Goal: Task Accomplishment & Management: Use online tool/utility

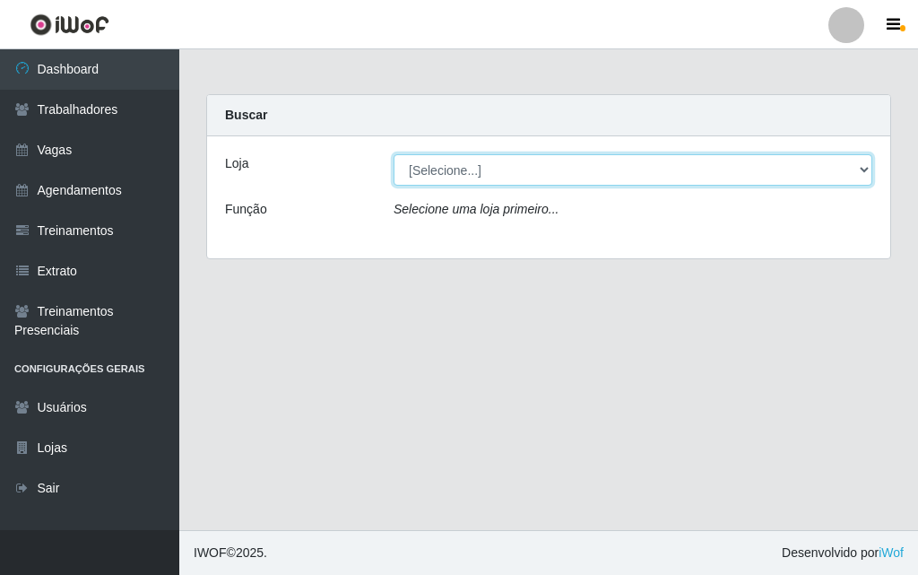
click at [448, 172] on select "[Selecione...] A fazendinha" at bounding box center [632, 169] width 479 height 31
select select "70"
click at [393, 154] on select "[Selecione...] A fazendinha" at bounding box center [632, 169] width 479 height 31
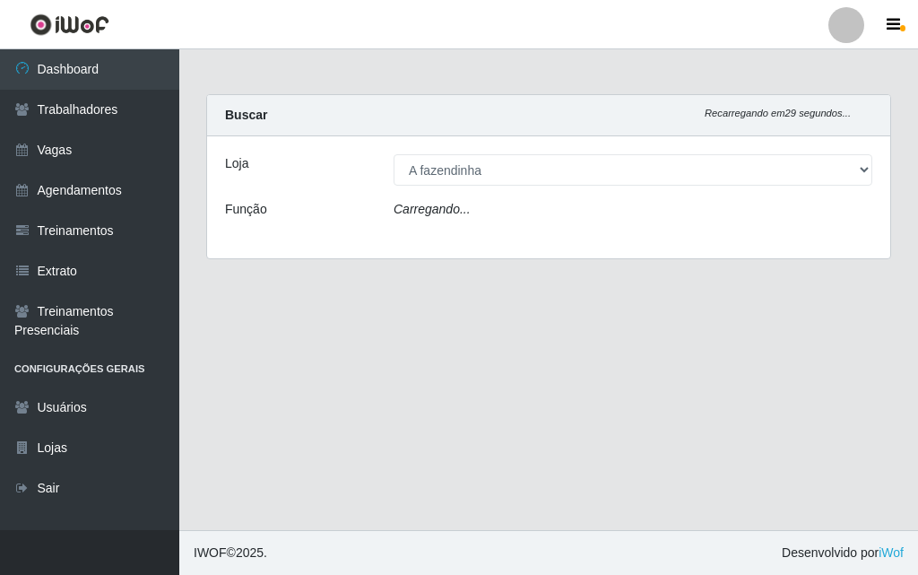
click at [456, 209] on icon "Carregando..." at bounding box center [431, 209] width 77 height 14
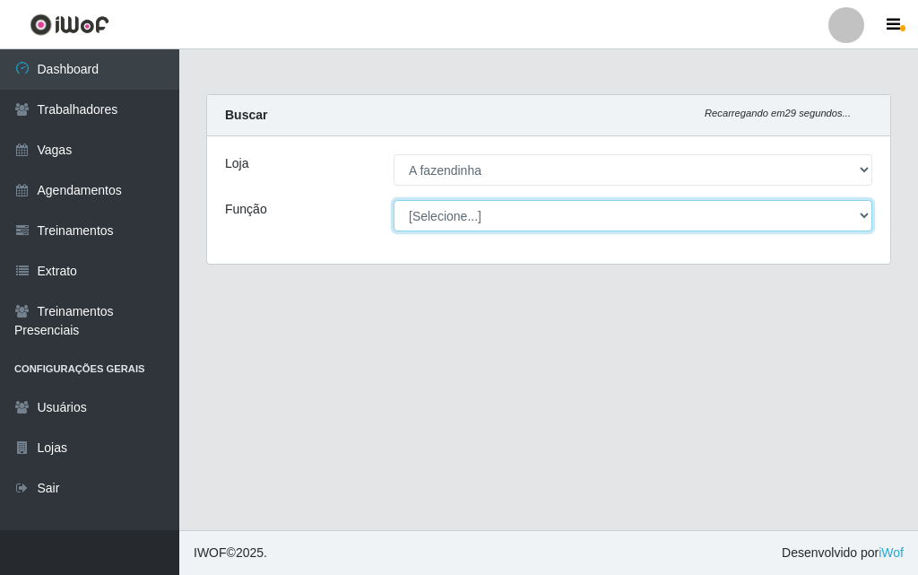
click at [465, 212] on select "[Selecione...] ASG ASG + ASG ++ Balconista Embalador Embalador + Embalador ++ O…" at bounding box center [632, 215] width 479 height 31
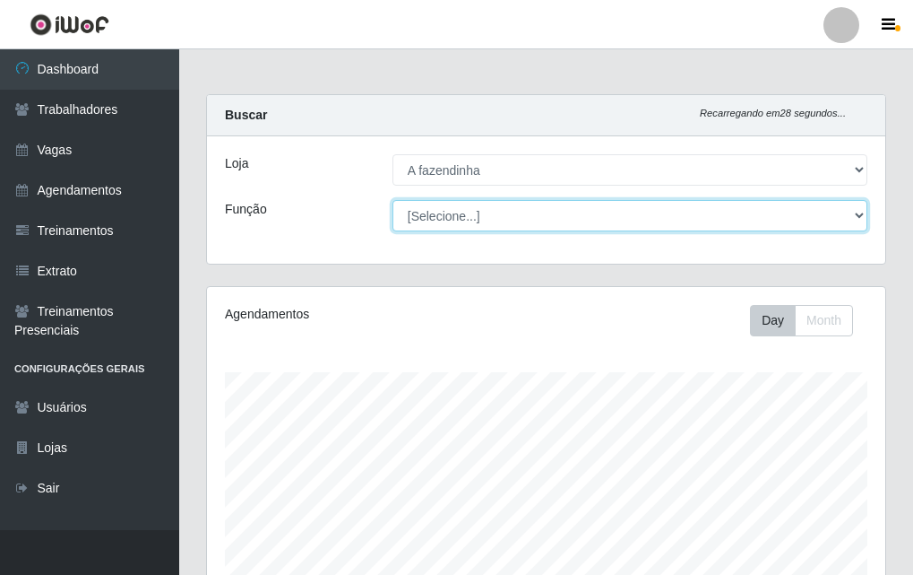
scroll to position [372, 679]
select select "79"
click at [393, 200] on select "[Selecione...] ASG ASG + ASG ++ Balconista Embalador Embalador + Embalador ++ O…" at bounding box center [630, 215] width 475 height 31
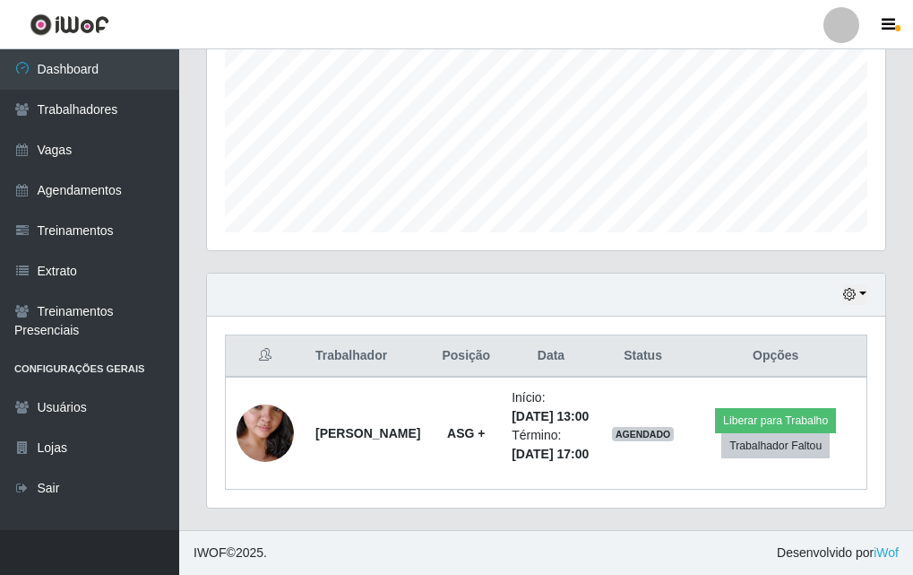
scroll to position [446, 0]
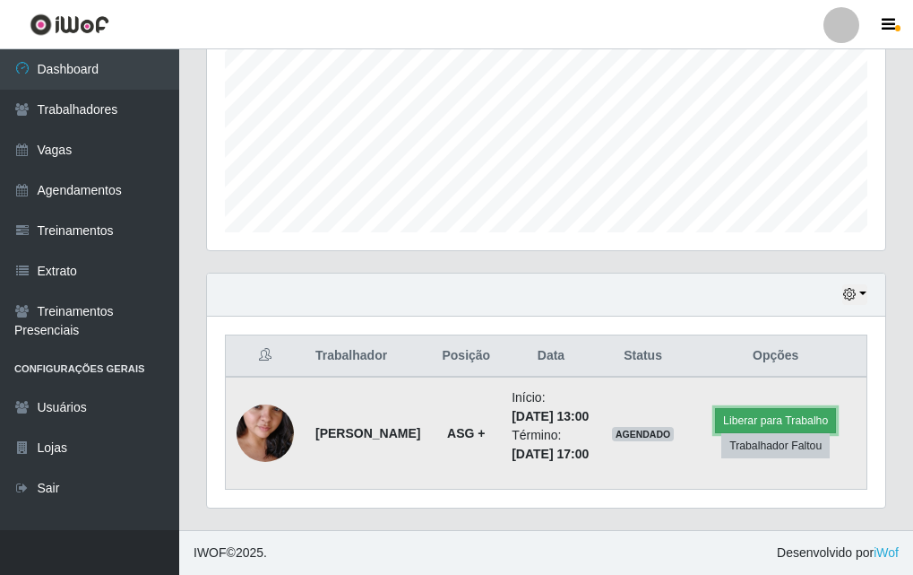
click at [790, 408] on button "Liberar para Trabalho" at bounding box center [775, 420] width 121 height 25
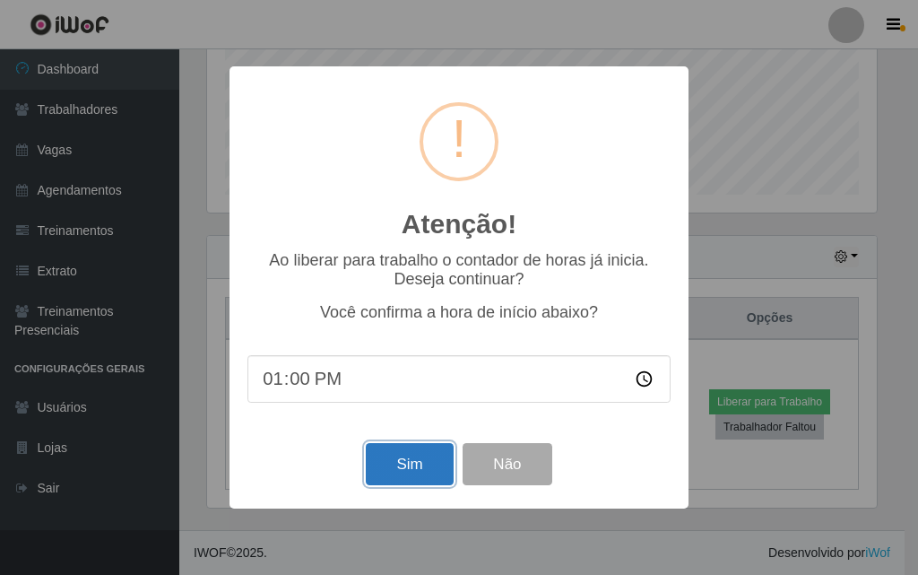
click at [401, 470] on button "Sim" at bounding box center [409, 464] width 87 height 42
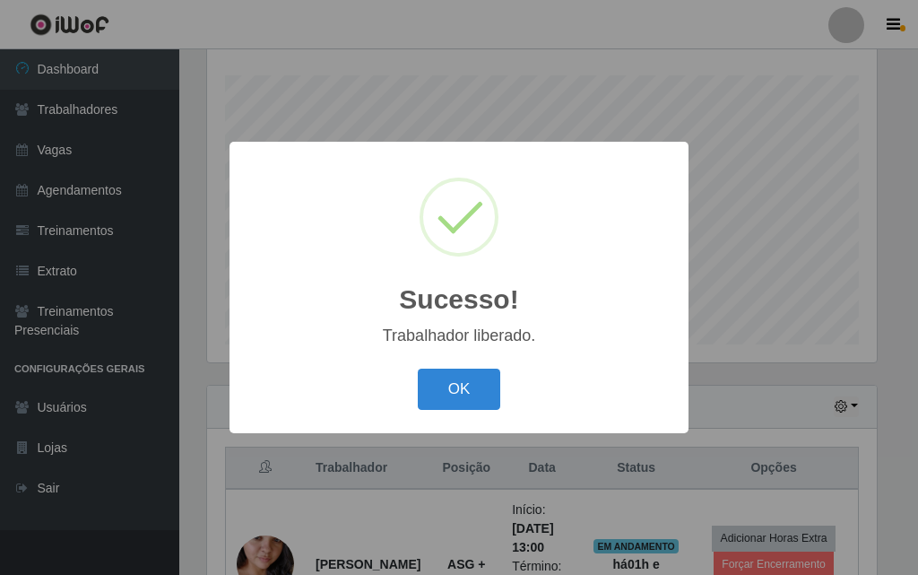
click at [470, 417] on div "Sucesso! × Trabalhador liberado. OK Cancel" at bounding box center [458, 287] width 459 height 290
click at [455, 390] on button "OK" at bounding box center [459, 389] width 83 height 42
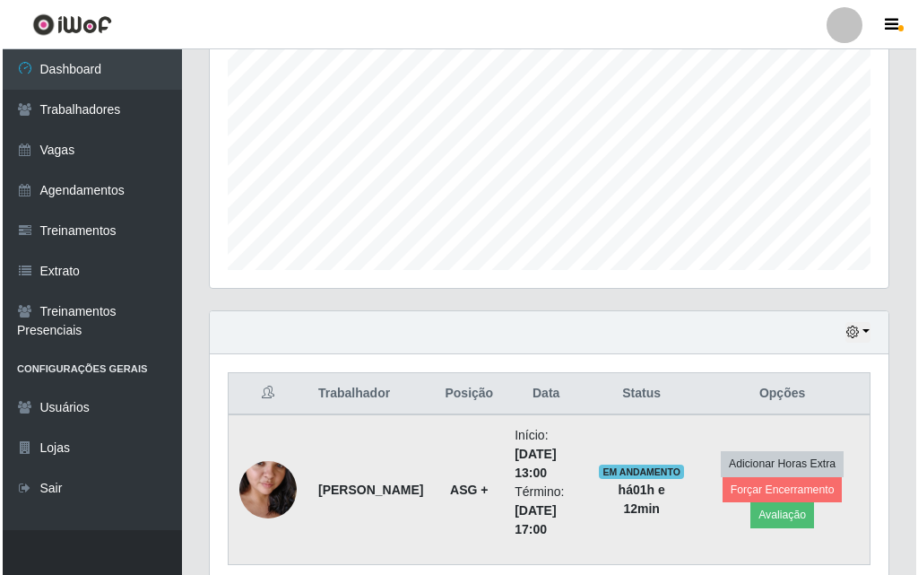
scroll to position [446, 0]
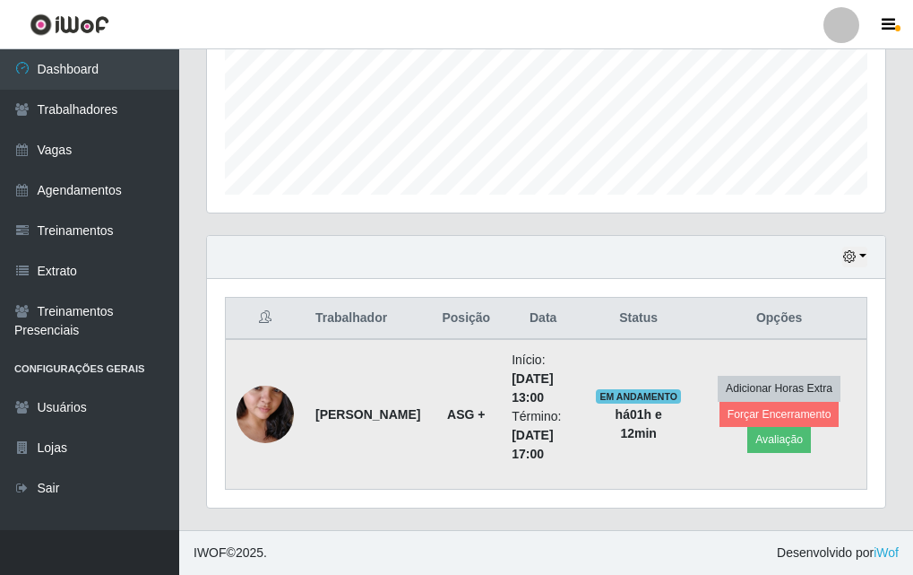
click at [255, 402] on img at bounding box center [265, 414] width 57 height 102
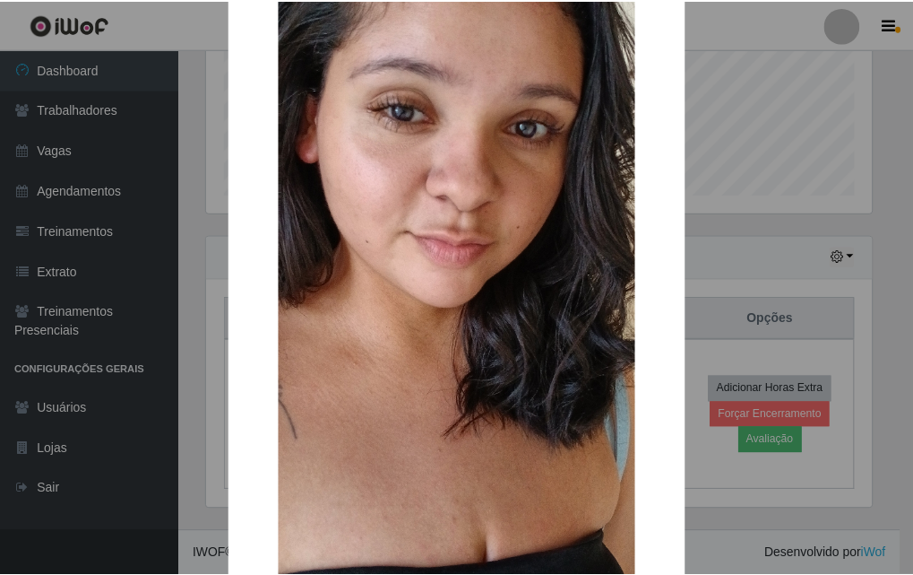
scroll to position [220, 0]
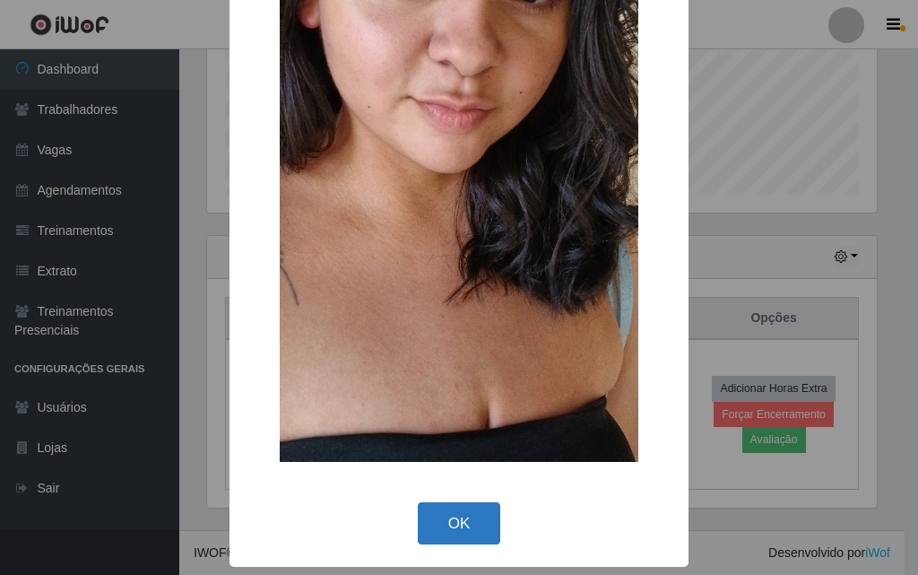
click at [458, 523] on button "OK" at bounding box center [459, 523] width 83 height 42
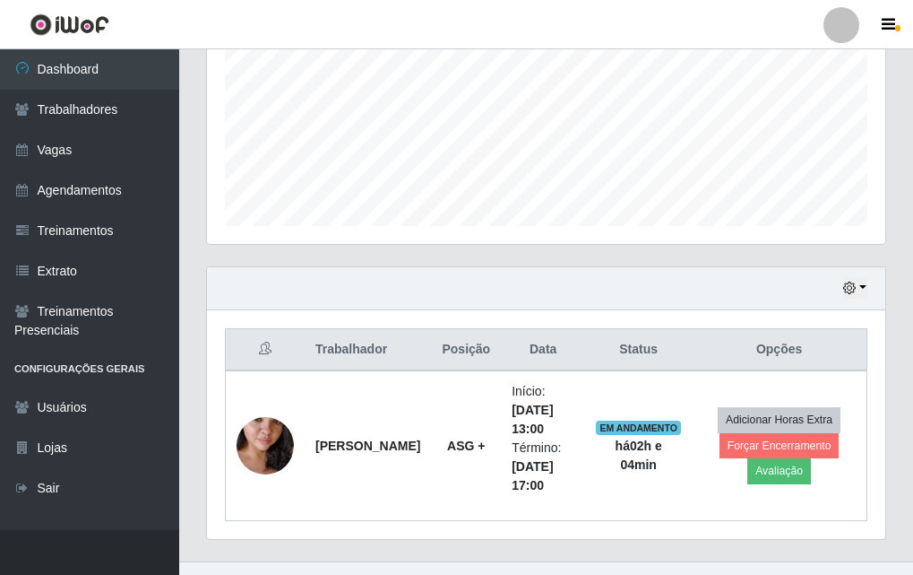
scroll to position [446, 0]
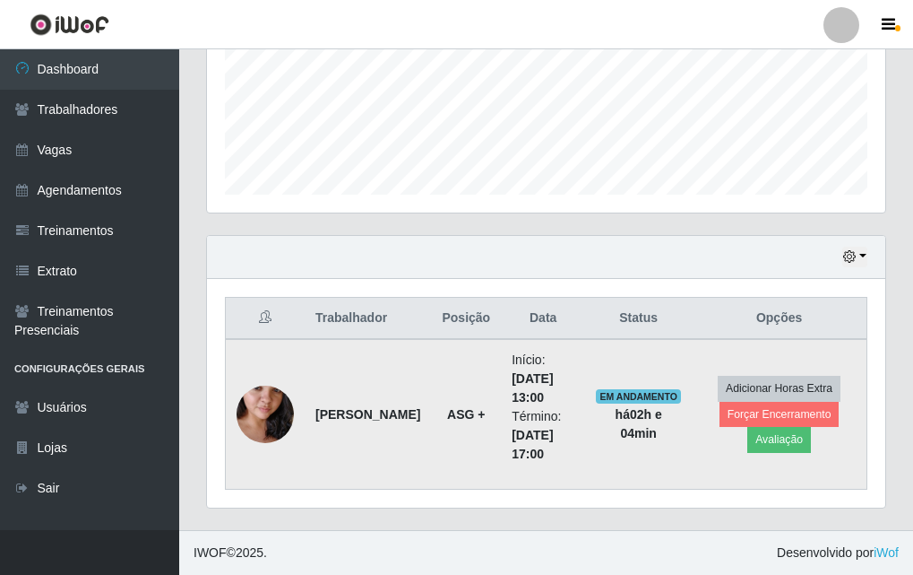
click at [287, 411] on img at bounding box center [265, 414] width 57 height 102
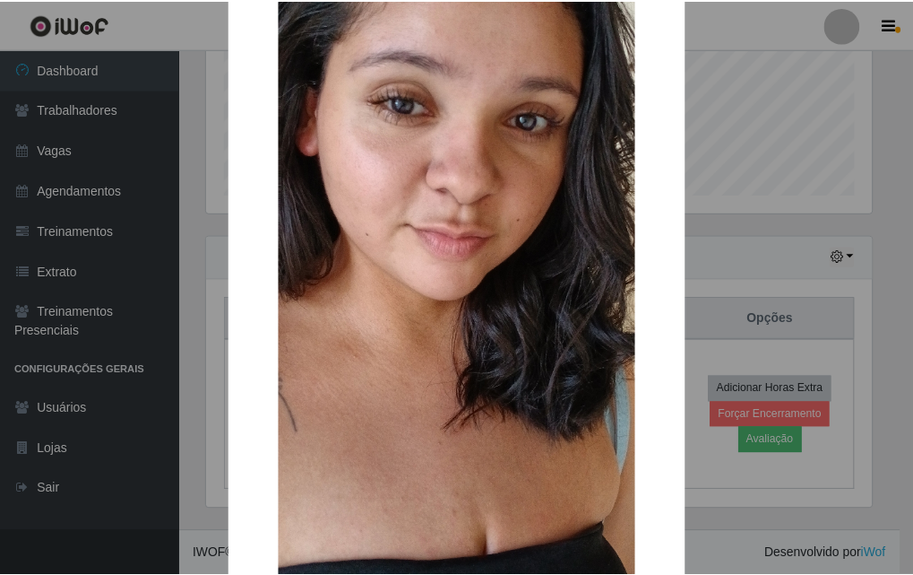
scroll to position [220, 0]
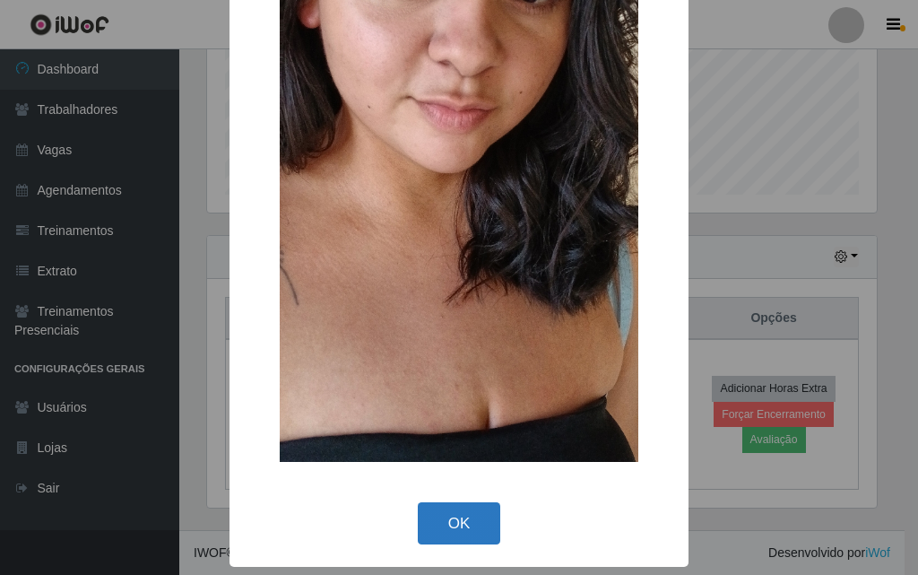
click at [427, 527] on button "OK" at bounding box center [459, 523] width 83 height 42
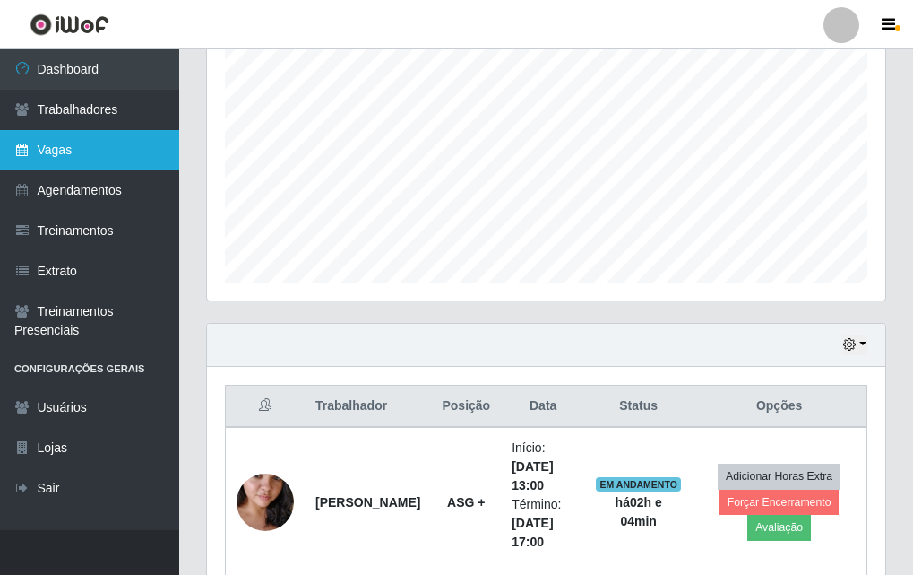
scroll to position [267, 0]
